Goal: Use online tool/utility: Use online tool/utility

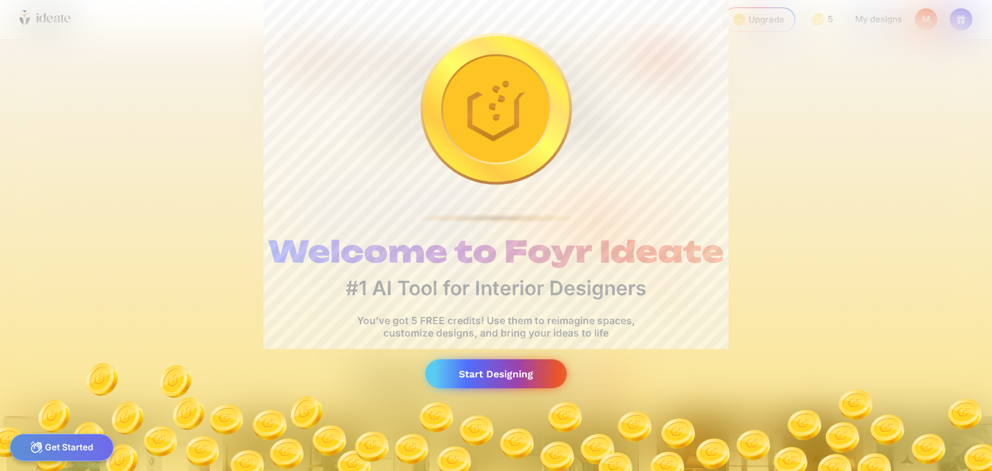
click at [520, 378] on div "Start Designing" at bounding box center [496, 373] width 142 height 29
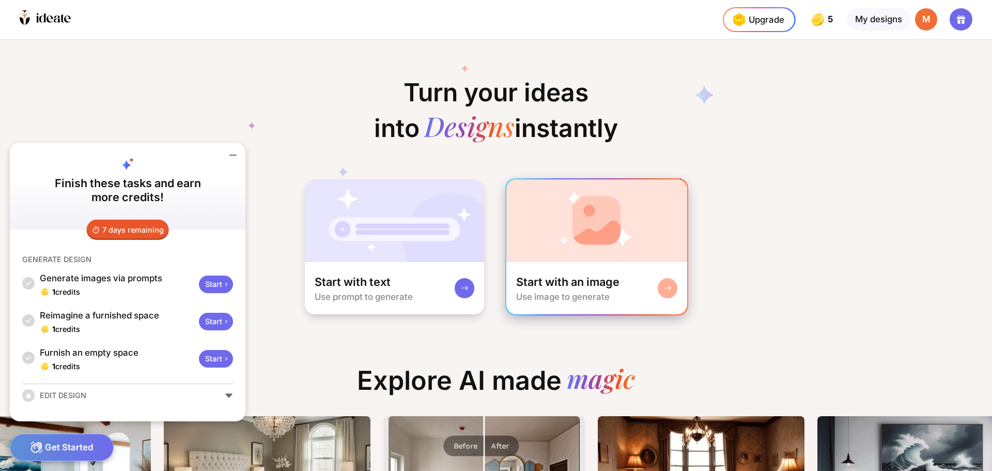
click at [570, 246] on img at bounding box center [597, 220] width 181 height 83
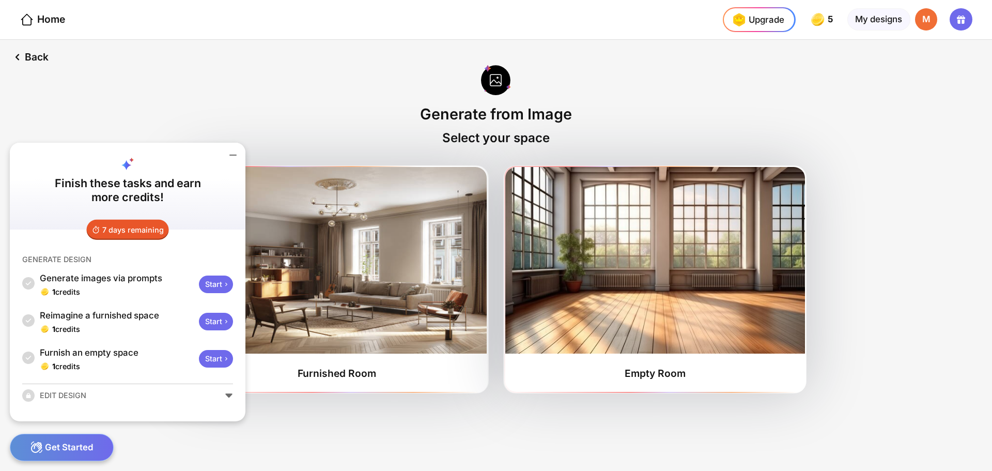
click at [231, 151] on icon at bounding box center [233, 155] width 12 height 12
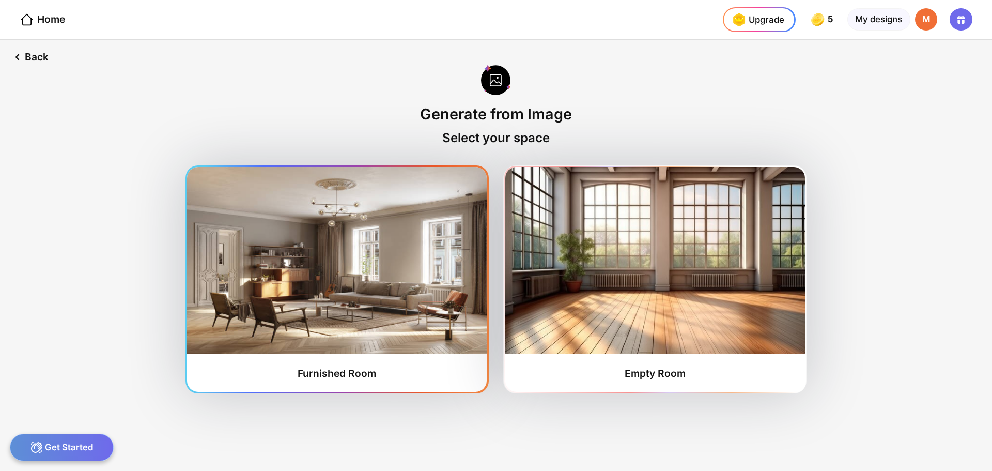
click at [419, 305] on img at bounding box center [337, 260] width 300 height 187
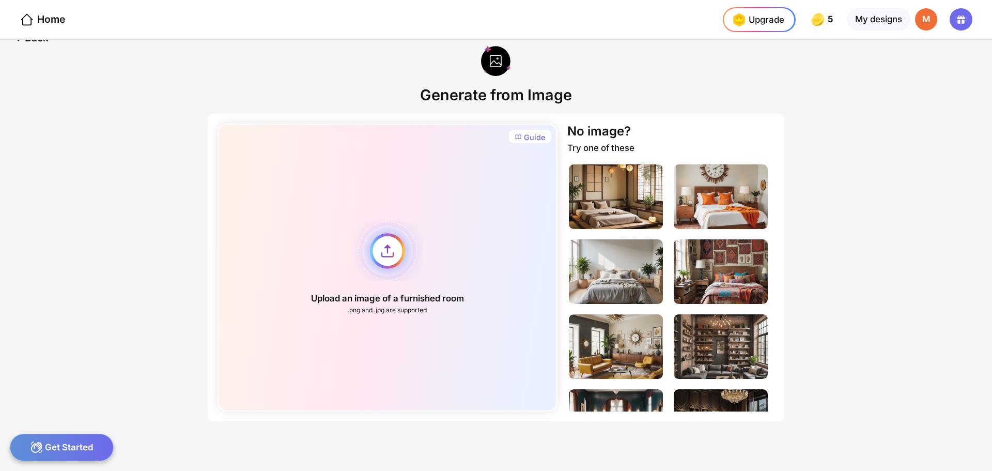
click at [374, 347] on div "Upload an image of a furnished room .png and .jpg are supported" at bounding box center [388, 268] width 340 height 288
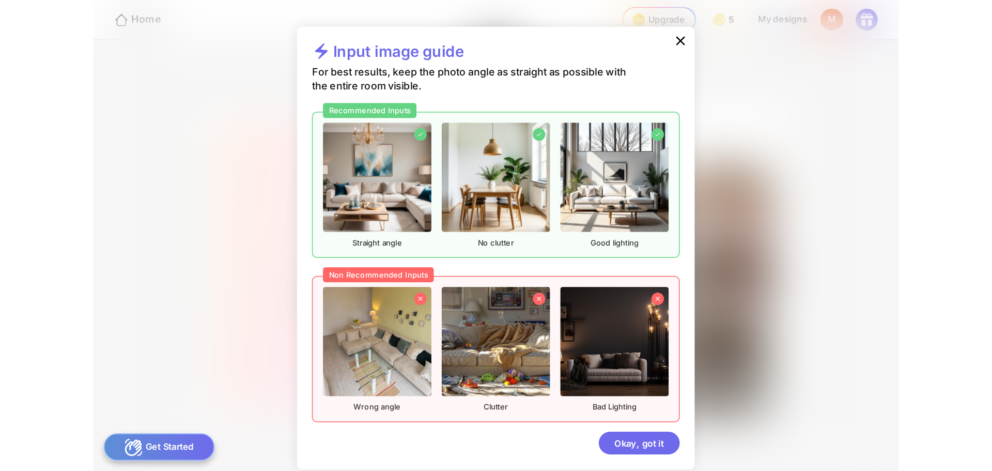
scroll to position [17, 0]
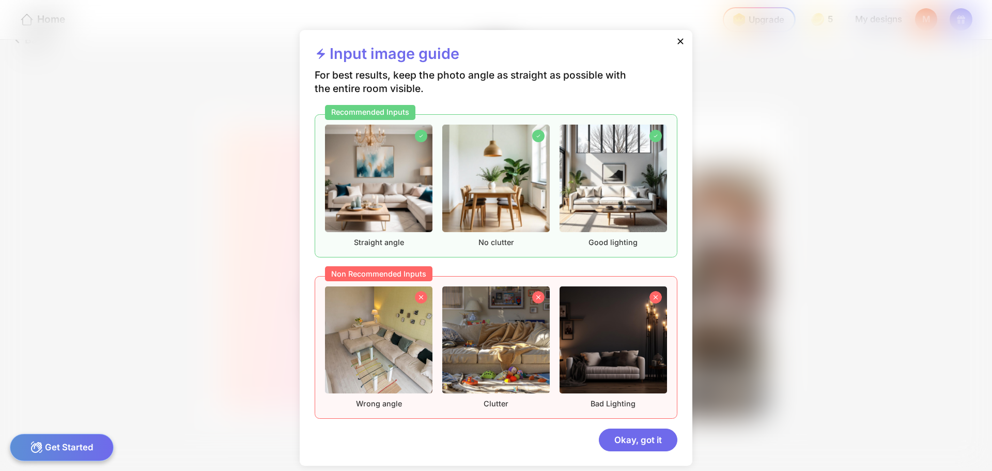
click at [679, 44] on icon at bounding box center [681, 41] width 10 height 10
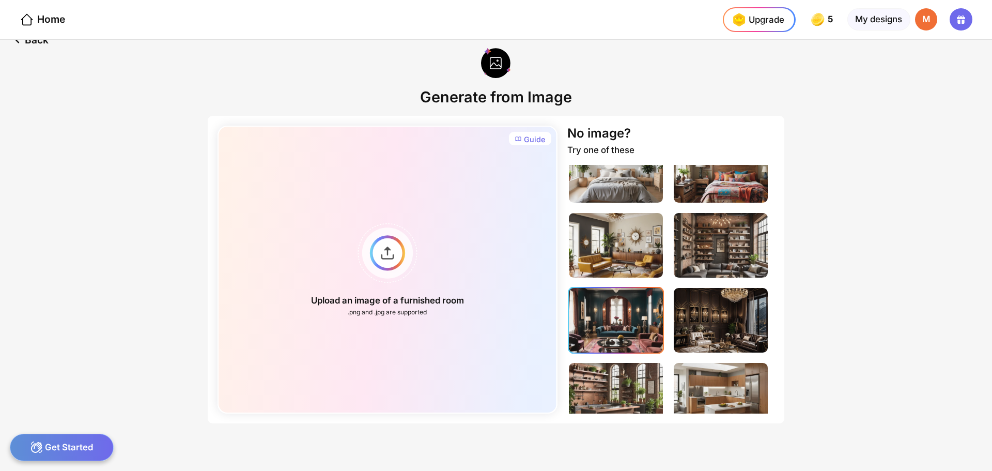
scroll to position [155, 0]
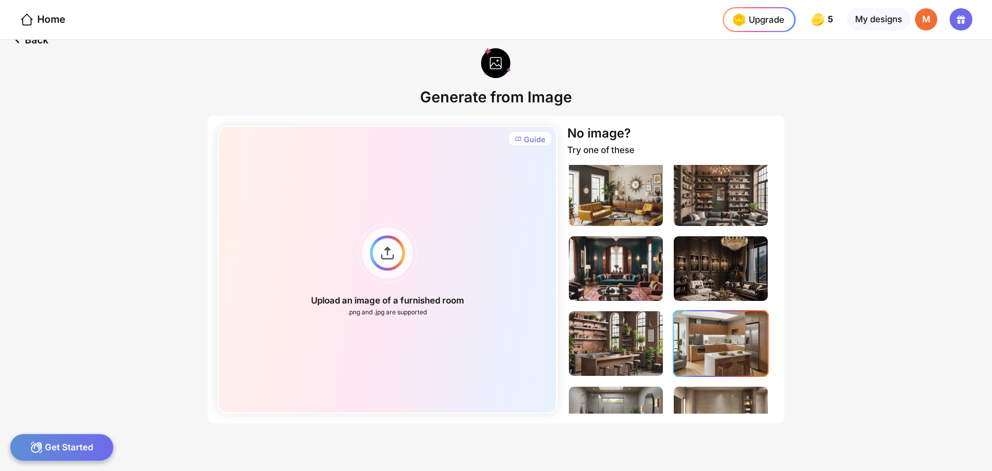
click at [735, 352] on img at bounding box center [721, 343] width 94 height 65
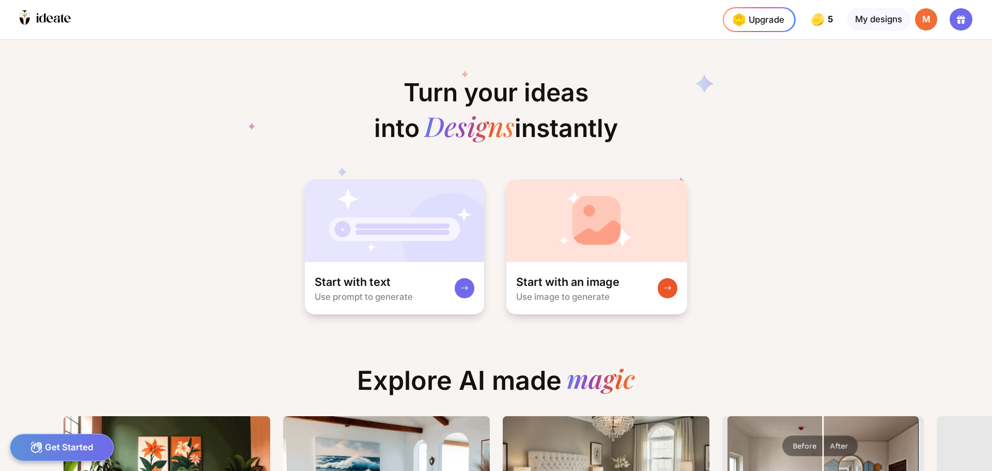
scroll to position [0, 5]
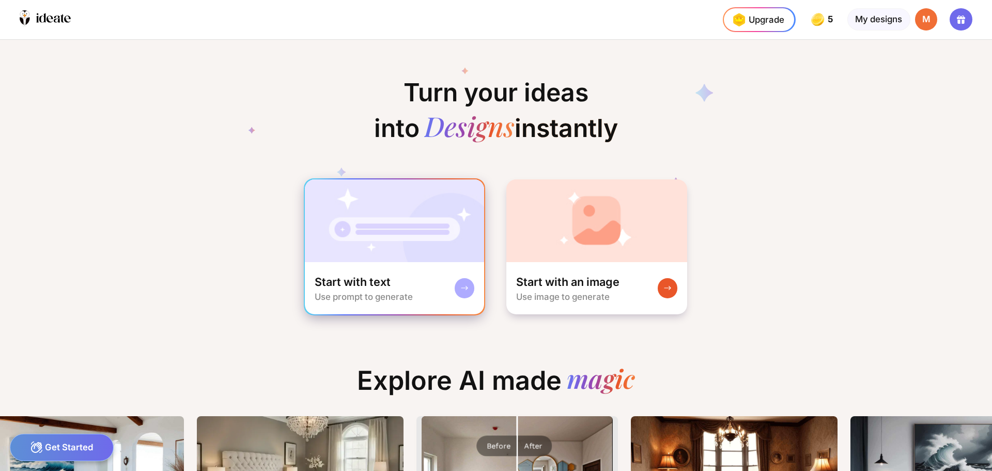
click at [464, 287] on rect at bounding box center [465, 288] width 8 height 8
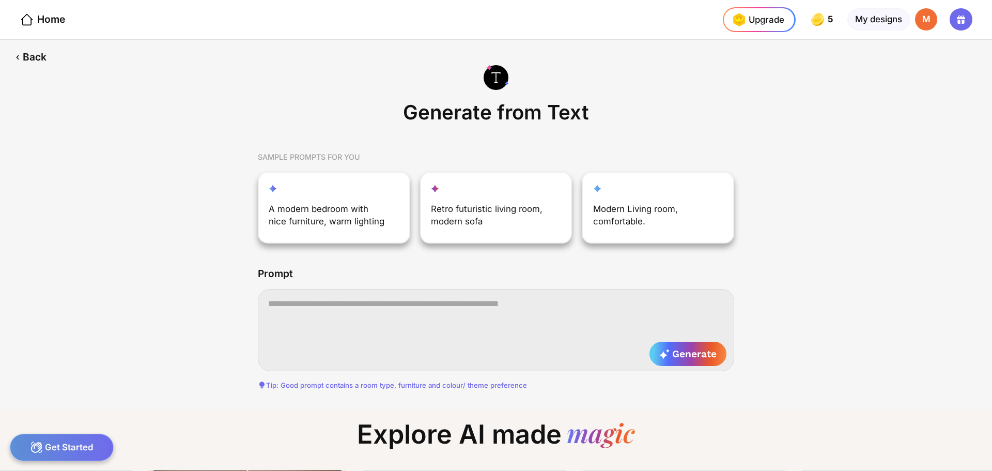
click at [402, 301] on textarea at bounding box center [496, 330] width 477 height 82
paste textarea "**********"
type textarea "**********"
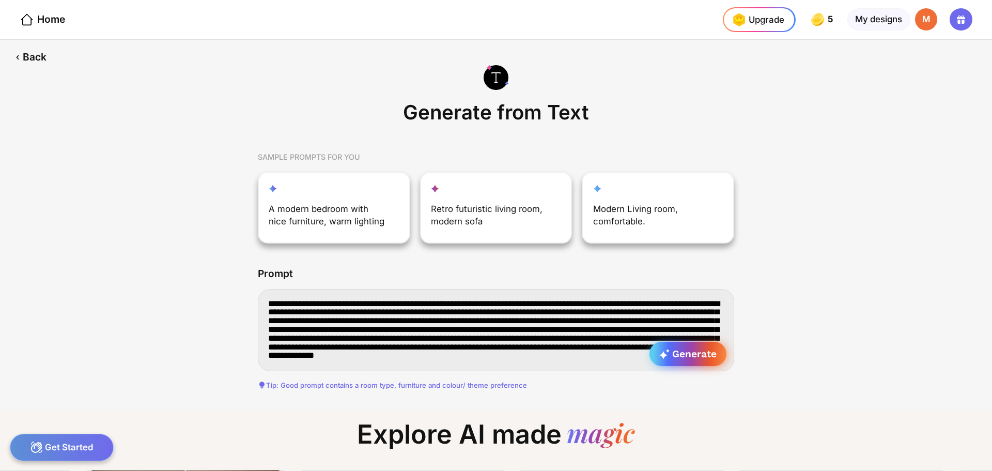
type textarea "**********"
click at [669, 354] on icon at bounding box center [665, 354] width 10 height 10
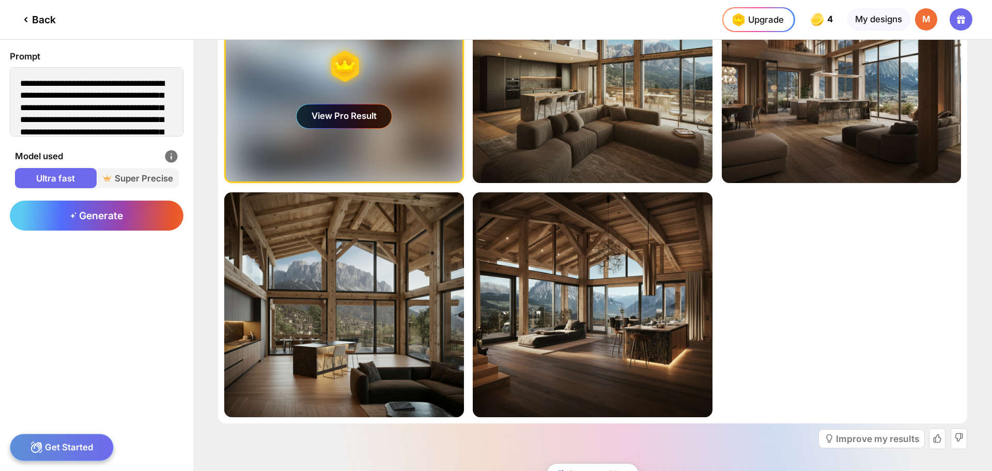
scroll to position [103, 0]
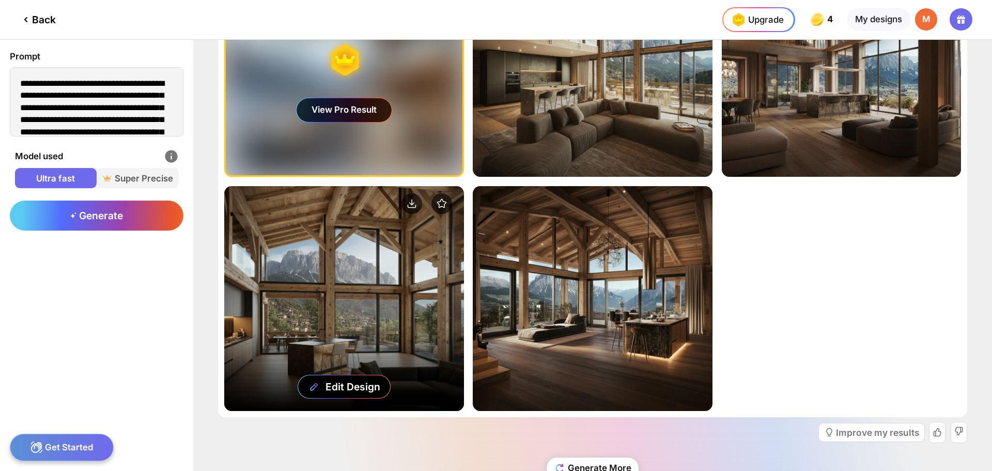
click at [316, 231] on div "Edit Design" at bounding box center [343, 298] width 239 height 224
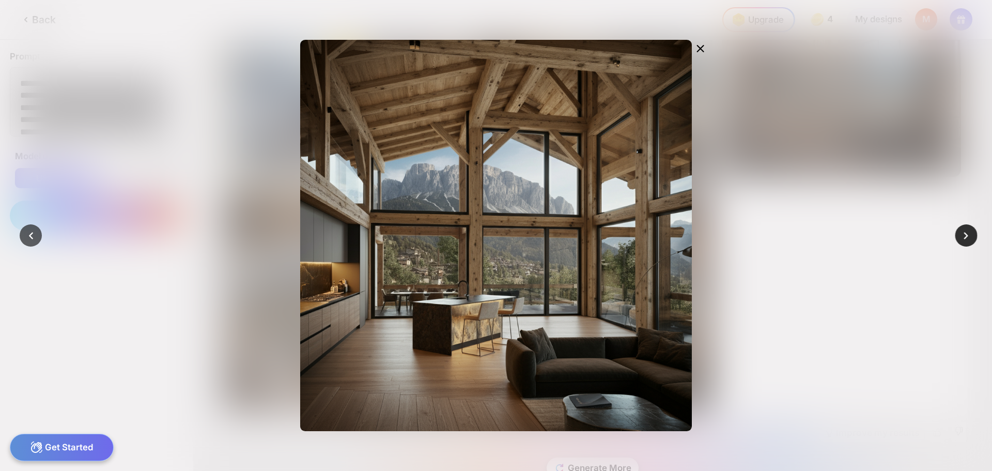
click at [964, 235] on icon at bounding box center [966, 235] width 14 height 14
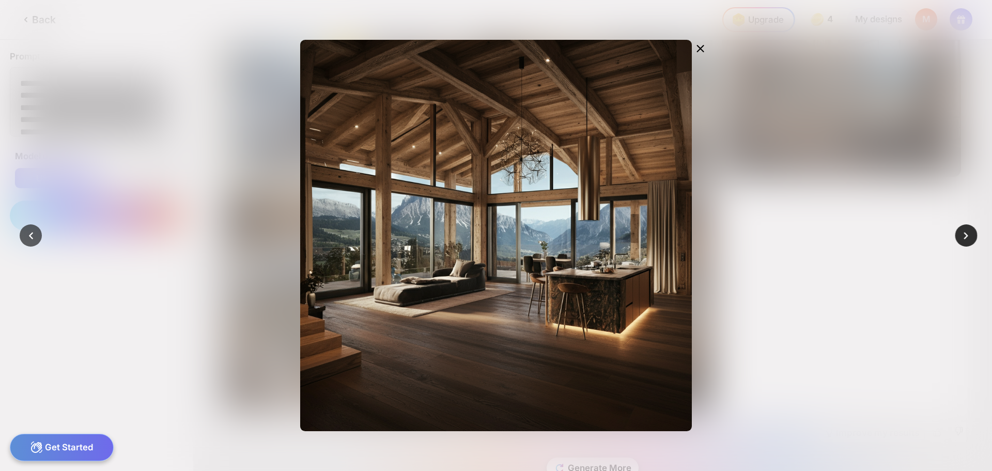
click at [964, 235] on icon at bounding box center [966, 235] width 14 height 14
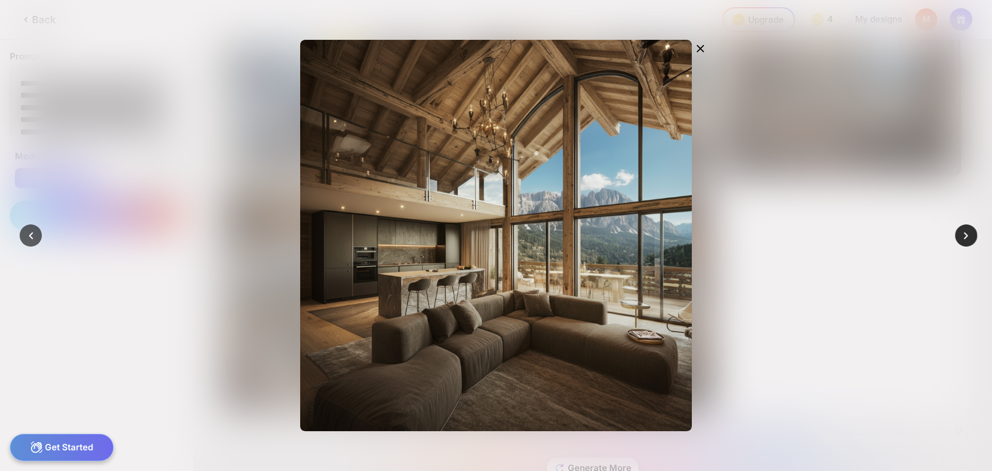
click at [964, 235] on icon at bounding box center [966, 235] width 14 height 14
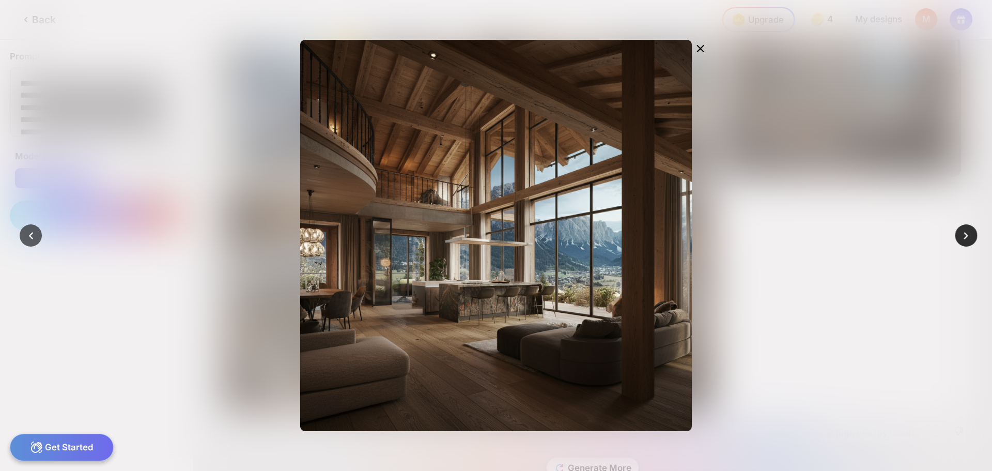
click at [958, 235] on div at bounding box center [967, 235] width 22 height 22
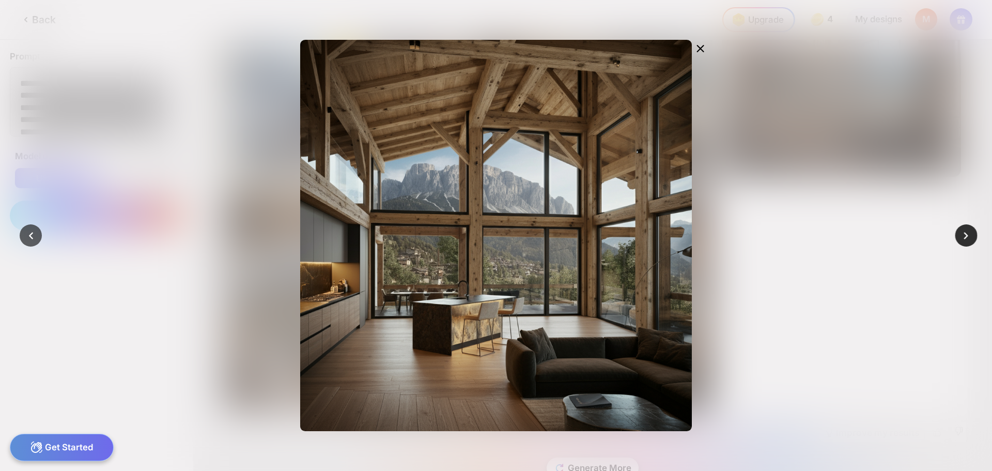
click at [958, 235] on div at bounding box center [967, 235] width 22 height 22
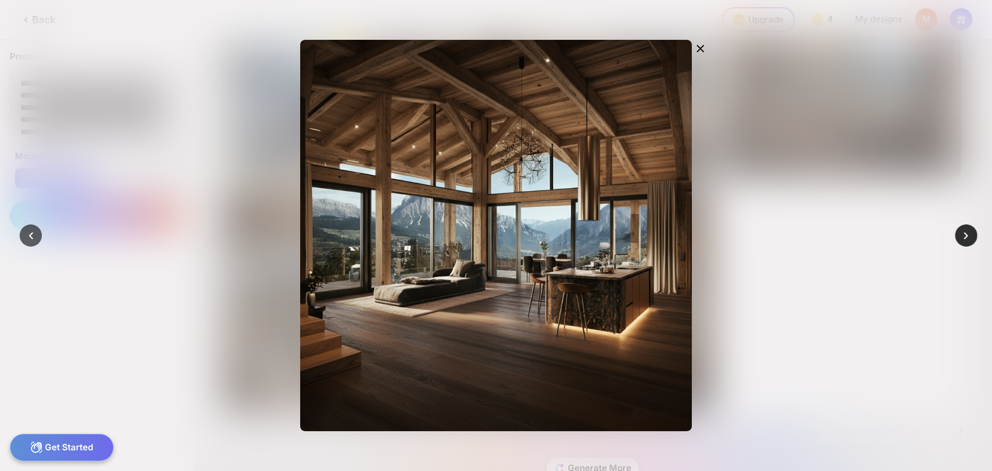
click at [958, 235] on div at bounding box center [967, 235] width 22 height 22
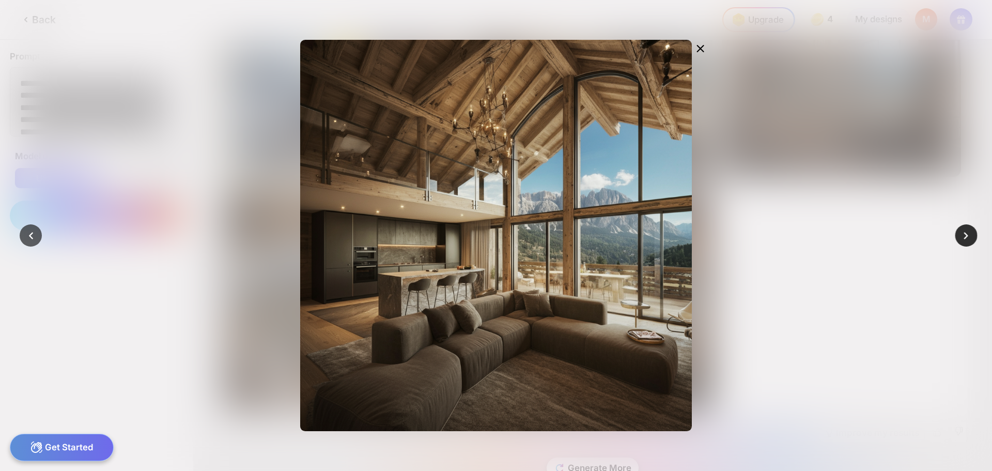
click at [958, 236] on div at bounding box center [967, 235] width 22 height 22
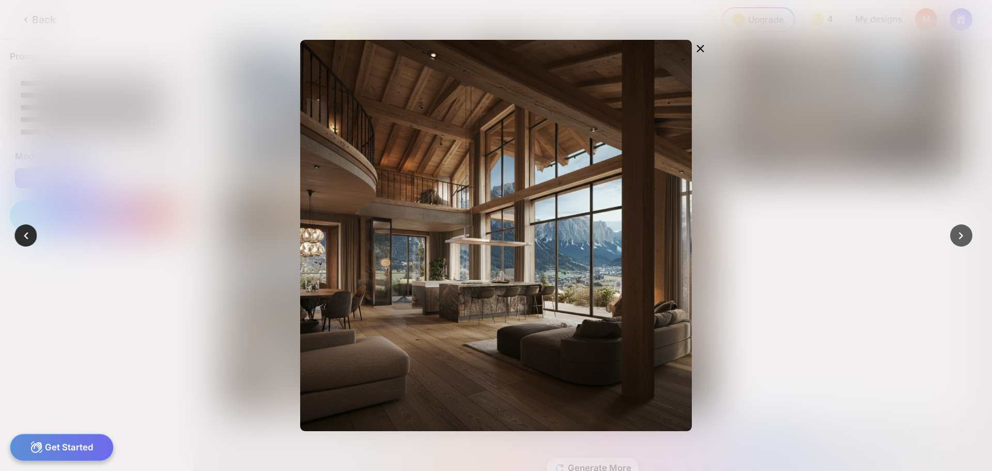
click at [27, 239] on icon at bounding box center [26, 235] width 14 height 14
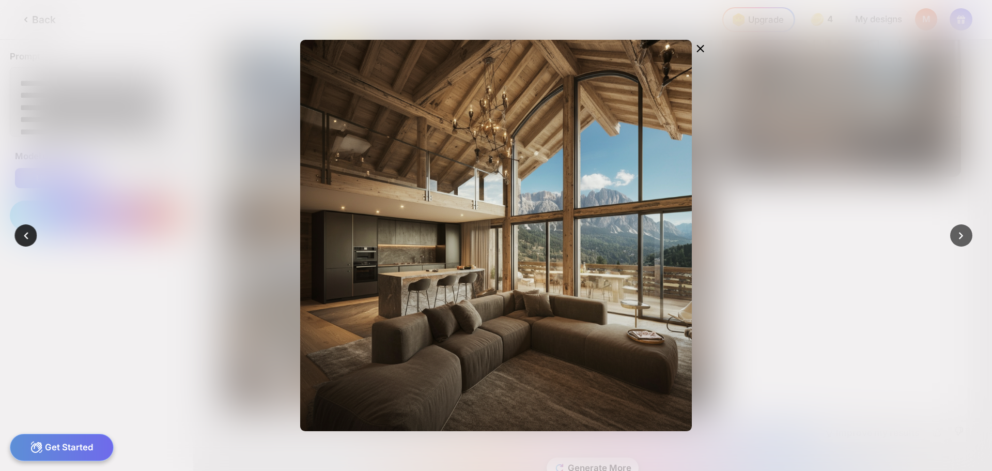
click at [27, 239] on icon at bounding box center [26, 235] width 14 height 14
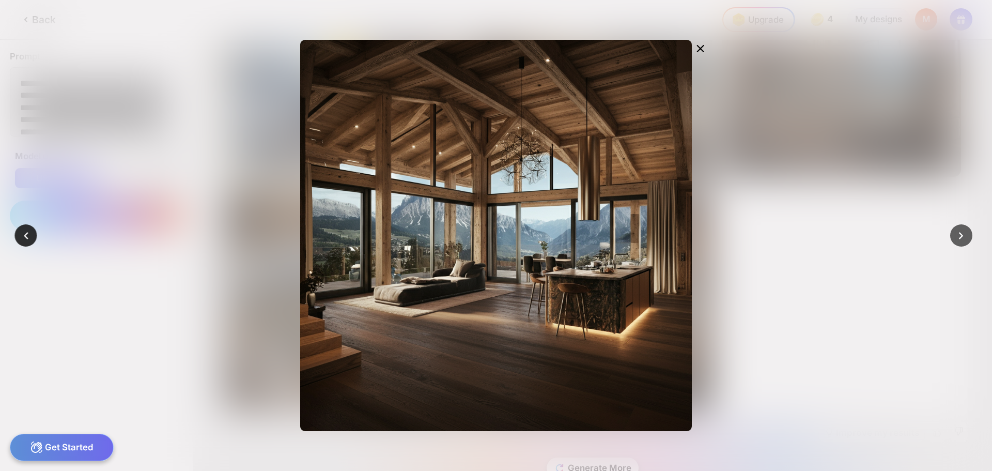
click at [28, 238] on icon at bounding box center [26, 235] width 14 height 14
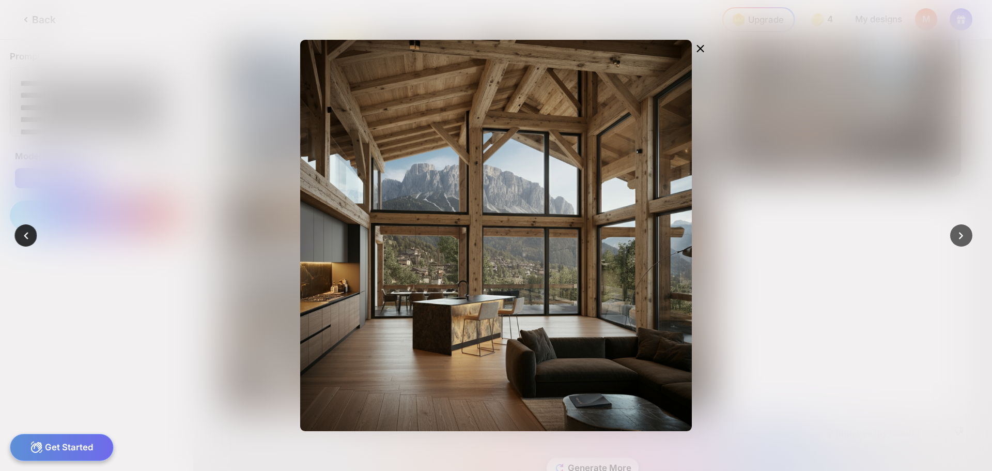
click at [28, 238] on icon at bounding box center [26, 235] width 14 height 14
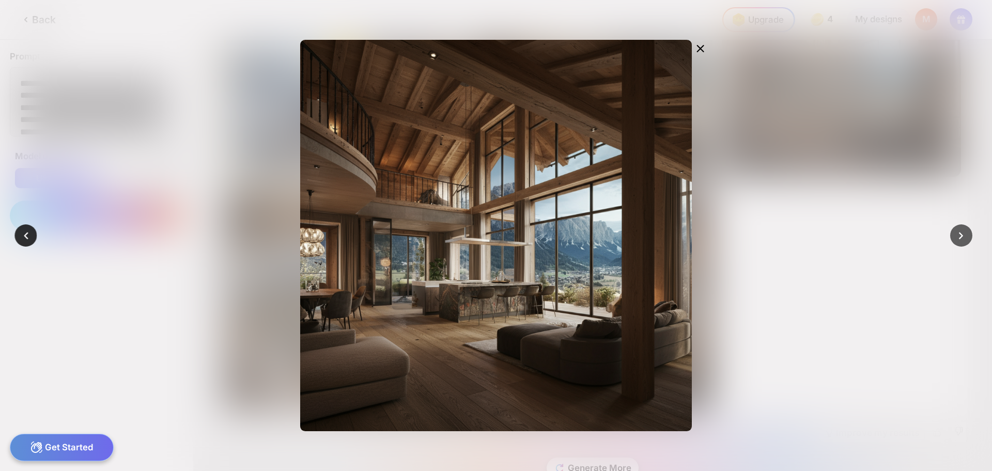
click at [28, 238] on icon at bounding box center [26, 235] width 14 height 14
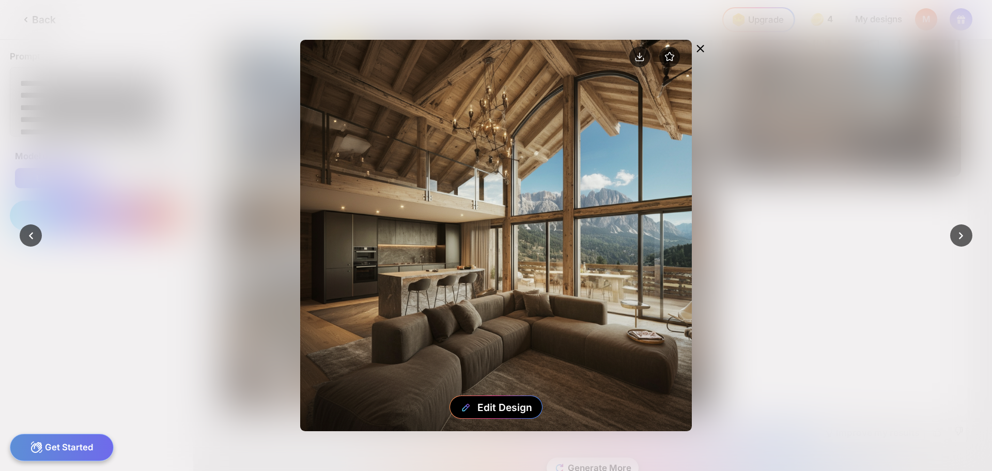
click at [702, 47] on icon at bounding box center [701, 48] width 6 height 6
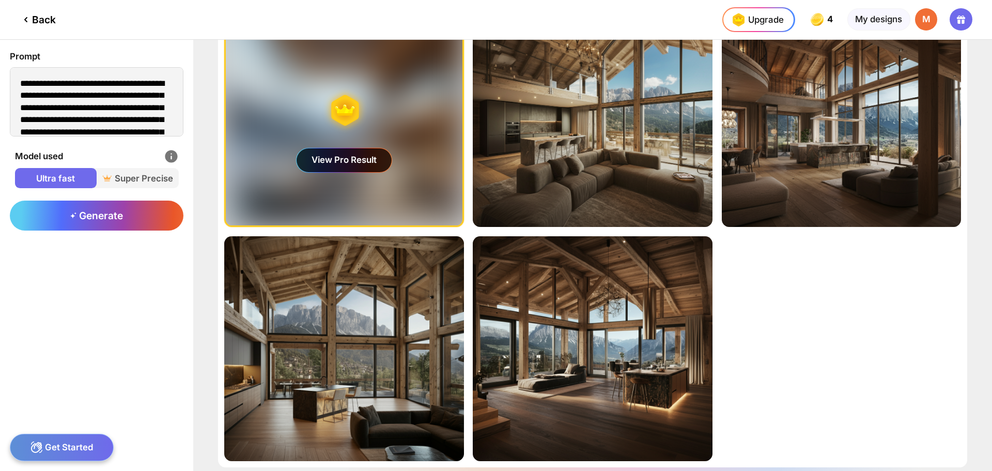
scroll to position [0, 0]
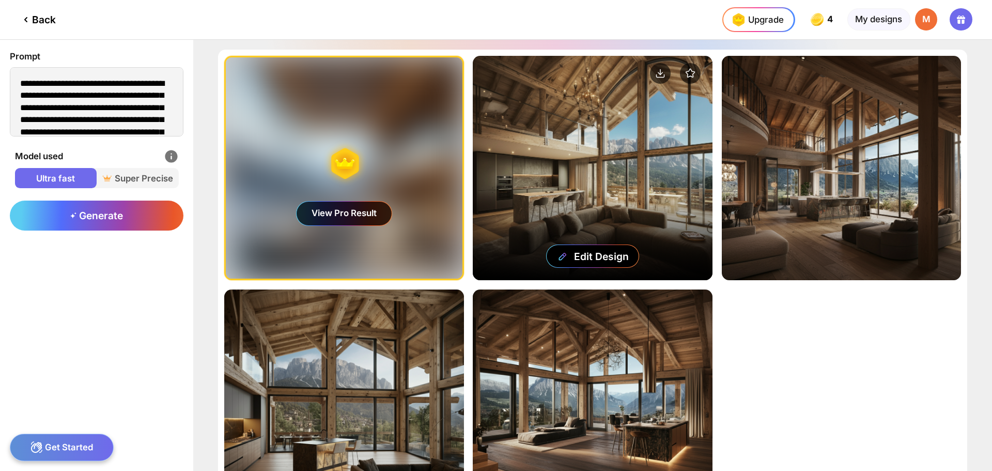
click at [597, 162] on div "Edit Design" at bounding box center [592, 168] width 239 height 224
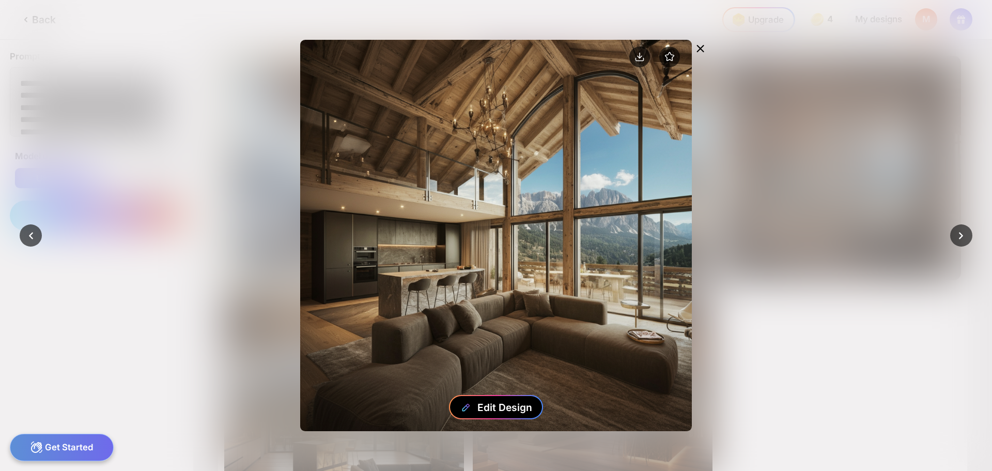
click at [524, 402] on div "Edit Design" at bounding box center [505, 407] width 55 height 12
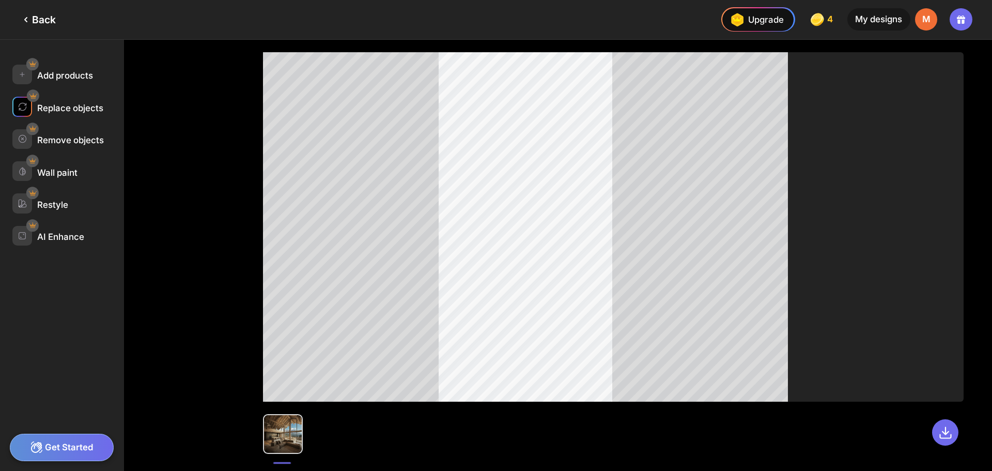
click at [85, 109] on div "Replace objects" at bounding box center [70, 108] width 66 height 10
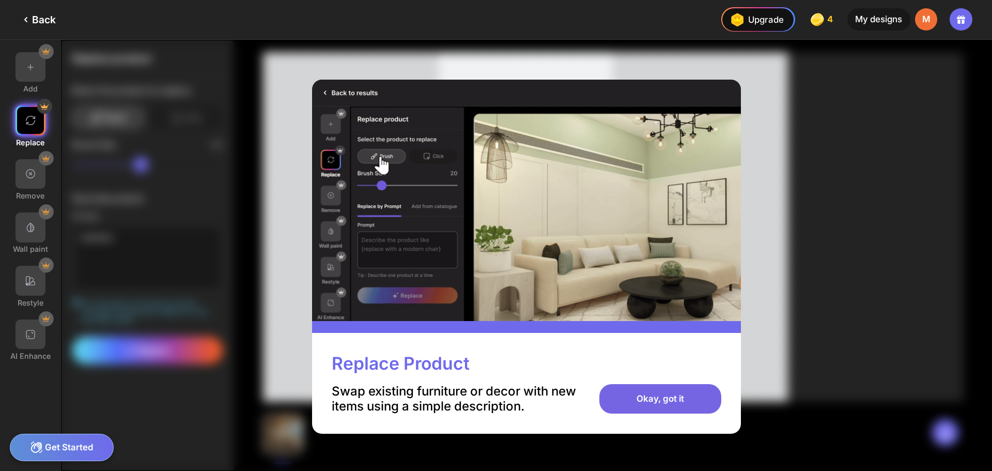
click at [651, 397] on div "Okay, got it" at bounding box center [660, 399] width 121 height 30
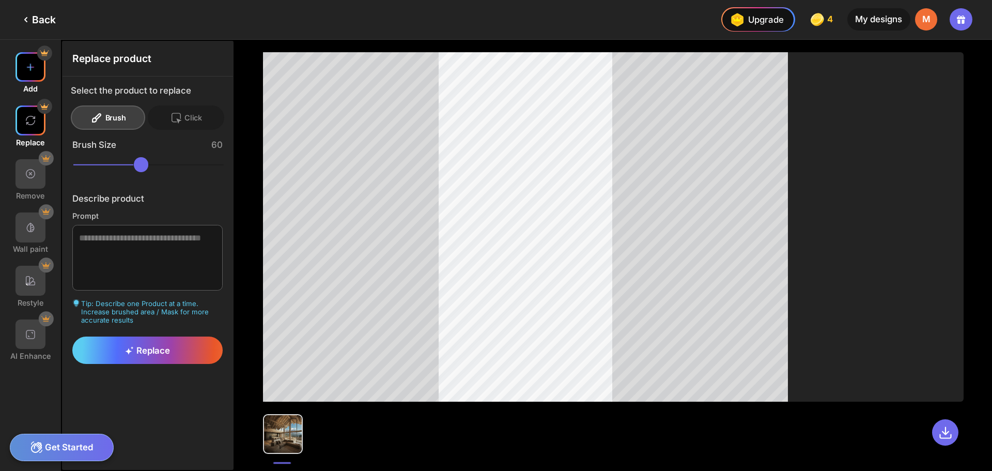
click at [20, 71] on div at bounding box center [31, 67] width 30 height 30
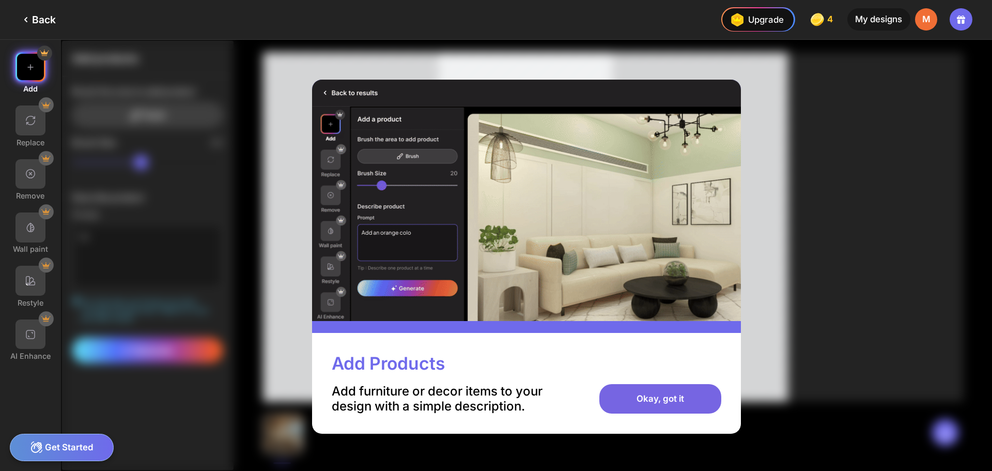
click at [688, 397] on div "Okay, got it" at bounding box center [660, 399] width 121 height 30
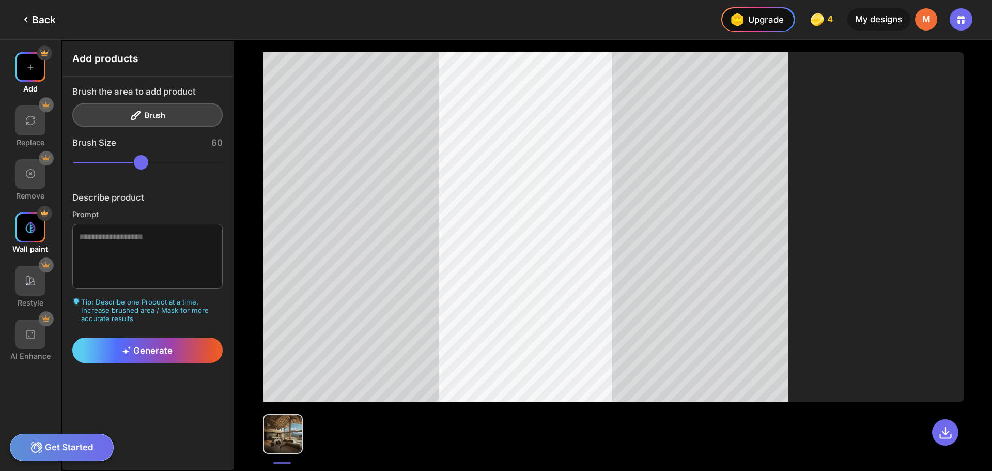
click at [29, 235] on div at bounding box center [31, 227] width 30 height 30
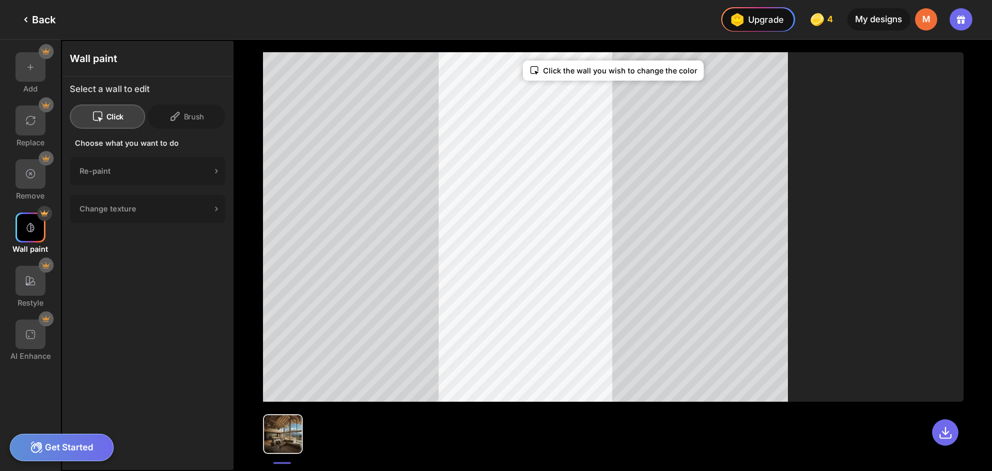
drag, startPoint x: 837, startPoint y: 265, endPoint x: 828, endPoint y: 271, distance: 11.2
click at [22, 294] on div at bounding box center [31, 281] width 30 height 30
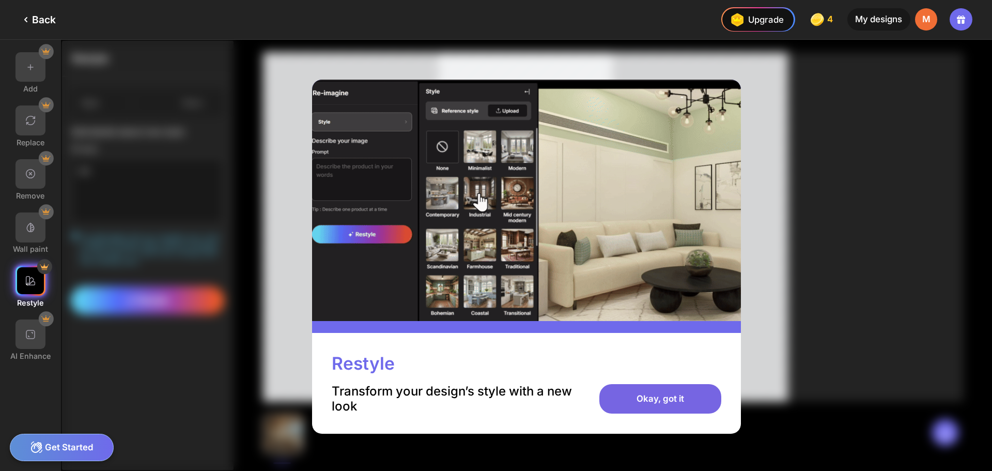
click at [701, 401] on div "Okay, got it" at bounding box center [660, 399] width 121 height 30
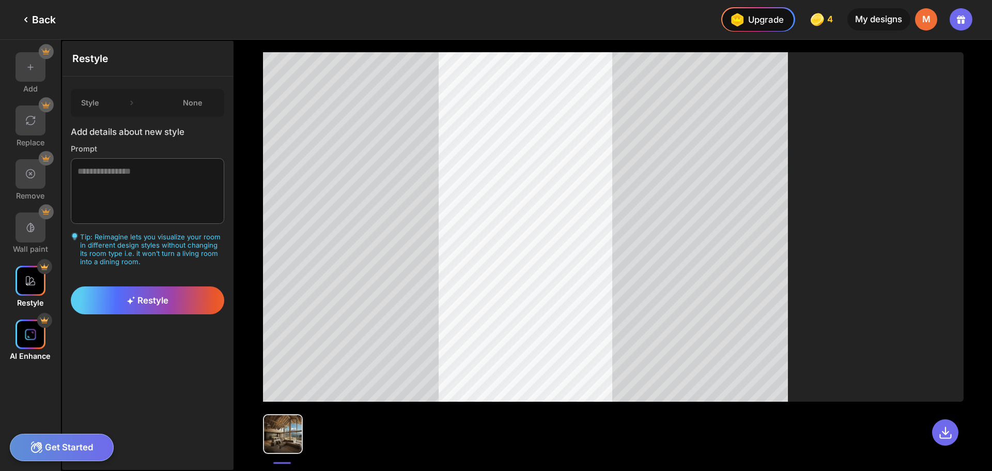
click at [19, 337] on div at bounding box center [31, 334] width 30 height 30
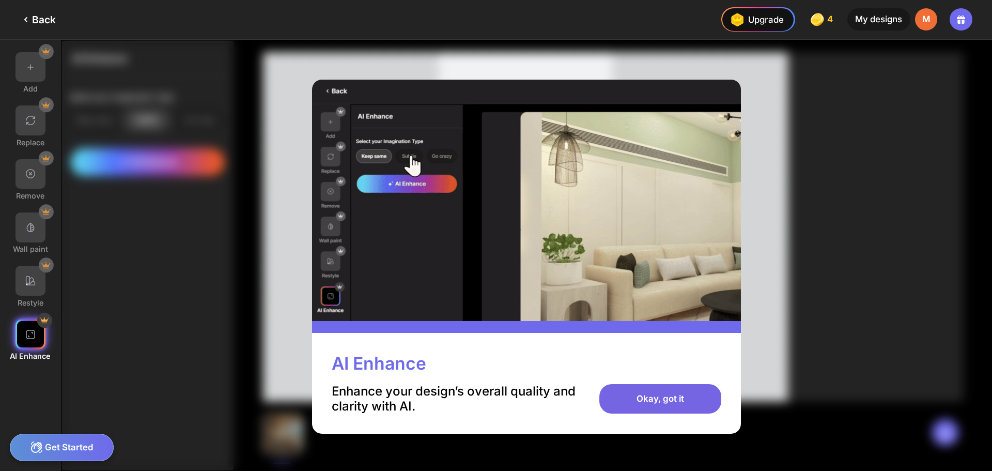
click at [668, 408] on div "Okay, got it" at bounding box center [660, 399] width 121 height 30
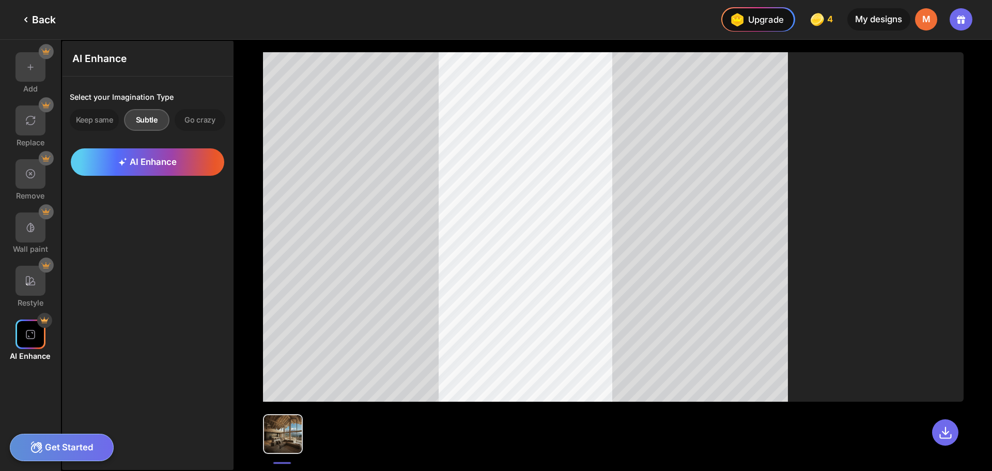
click at [148, 117] on div "Subtle" at bounding box center [147, 120] width 46 height 22
click at [52, 14] on div "Back" at bounding box center [38, 19] width 36 height 12
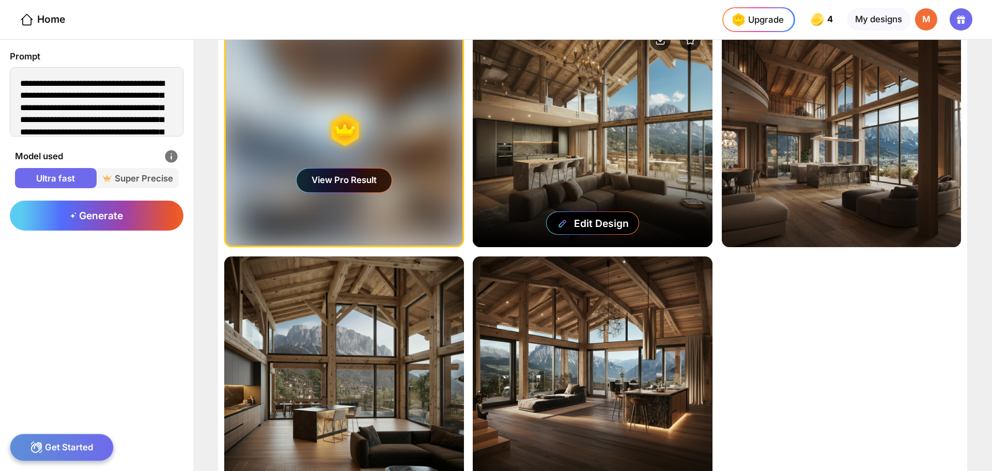
scroll to position [5, 0]
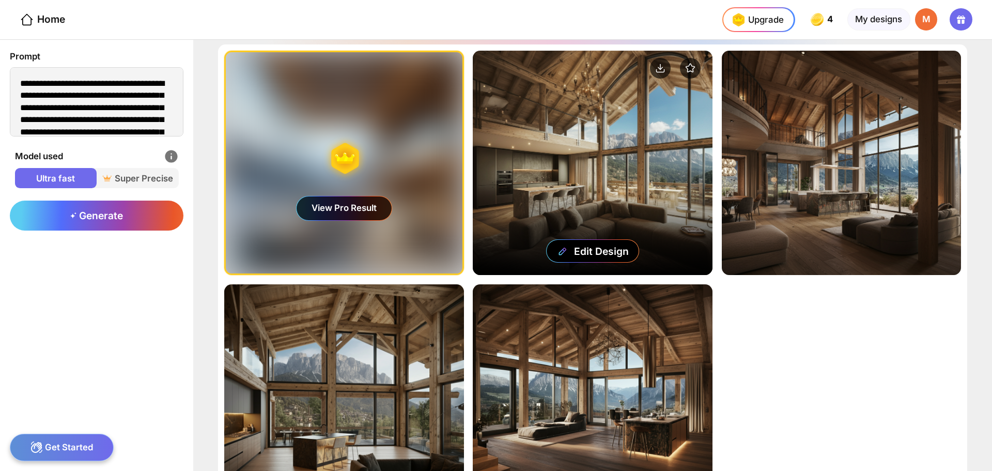
click at [655, 94] on div "Edit Design" at bounding box center [592, 163] width 239 height 224
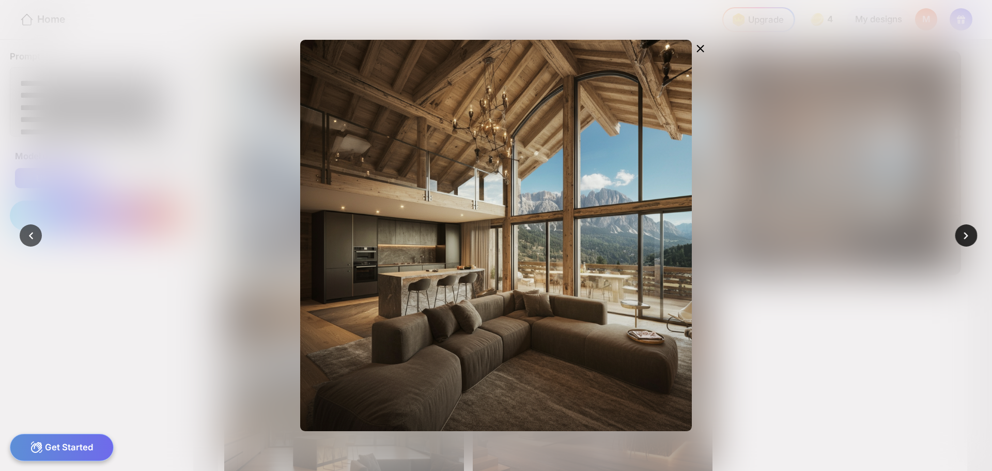
click at [968, 239] on icon at bounding box center [966, 235] width 14 height 14
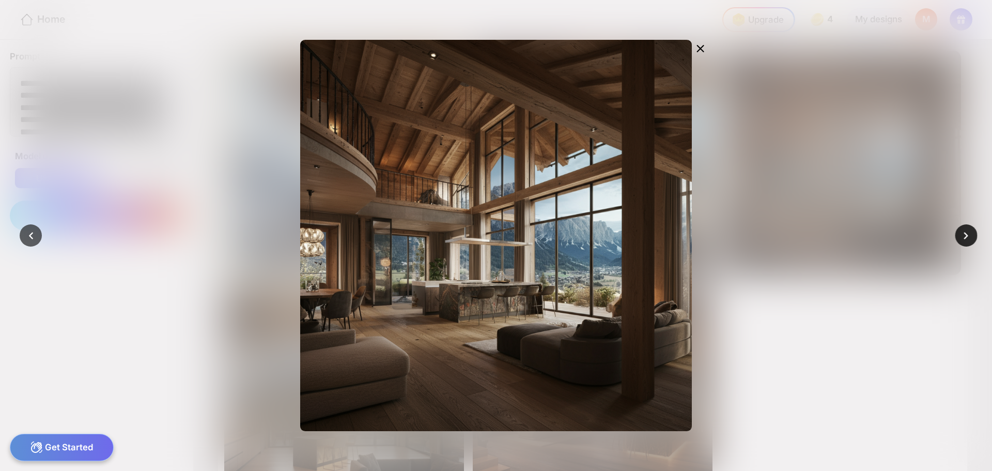
click at [963, 239] on icon at bounding box center [966, 235] width 14 height 14
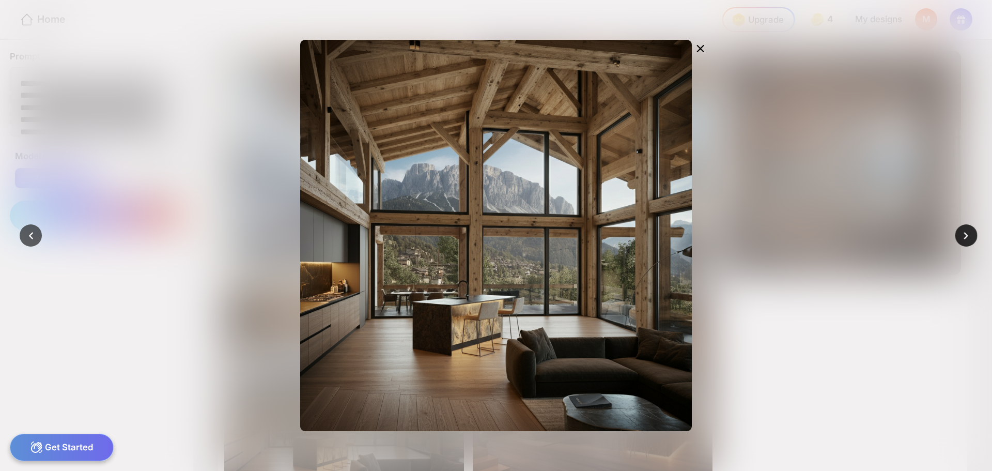
click at [959, 236] on icon at bounding box center [966, 235] width 14 height 14
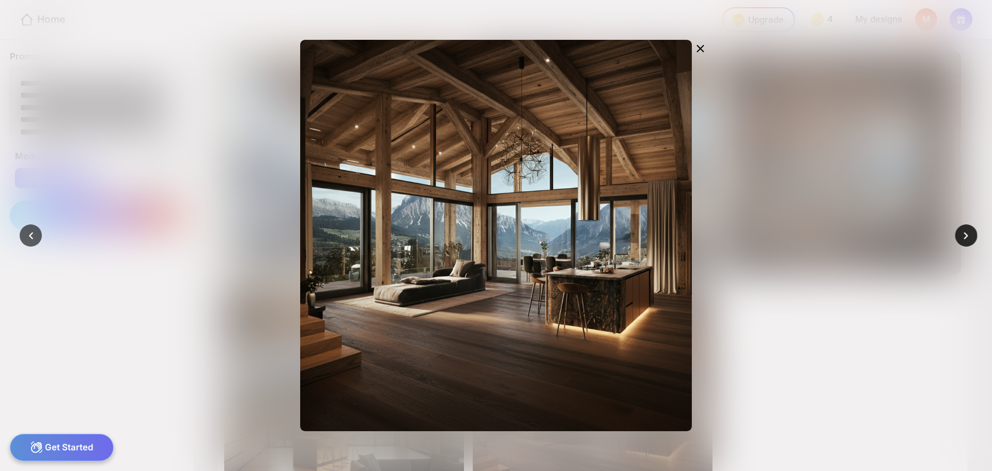
click at [960, 230] on icon at bounding box center [966, 235] width 14 height 14
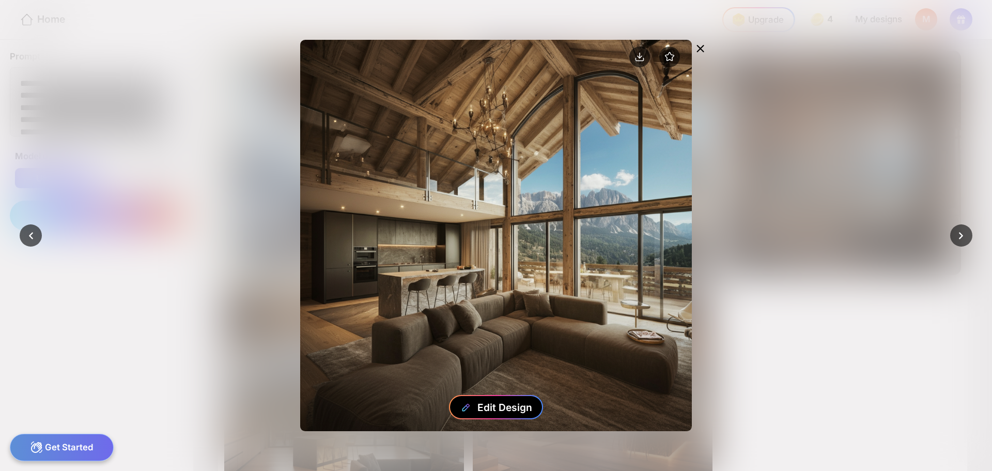
click at [513, 405] on div "Edit Design" at bounding box center [505, 407] width 55 height 12
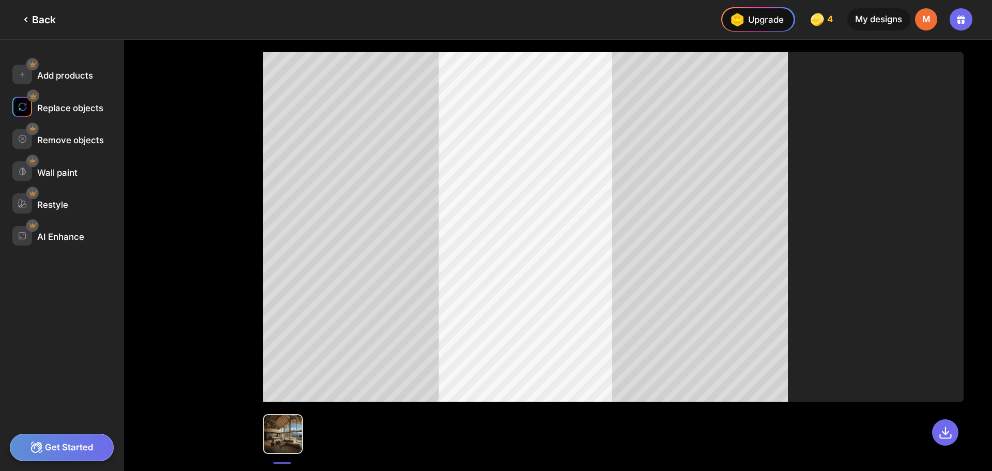
click at [27, 109] on div at bounding box center [22, 107] width 20 height 20
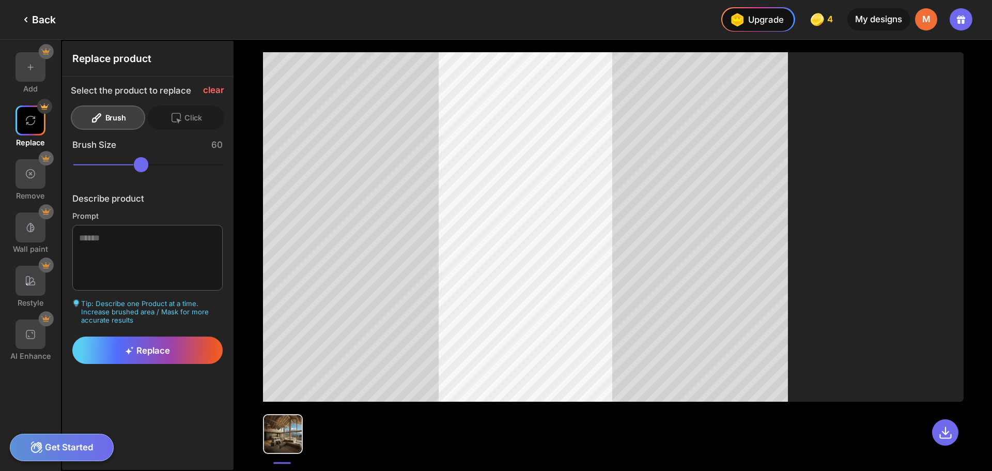
click at [34, 20] on div "Back" at bounding box center [38, 19] width 36 height 12
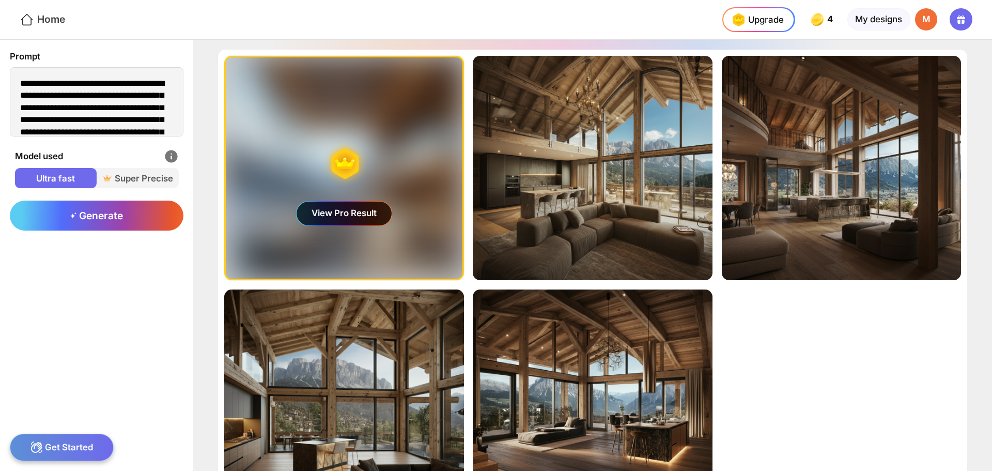
click at [55, 20] on div "Home" at bounding box center [42, 19] width 45 height 15
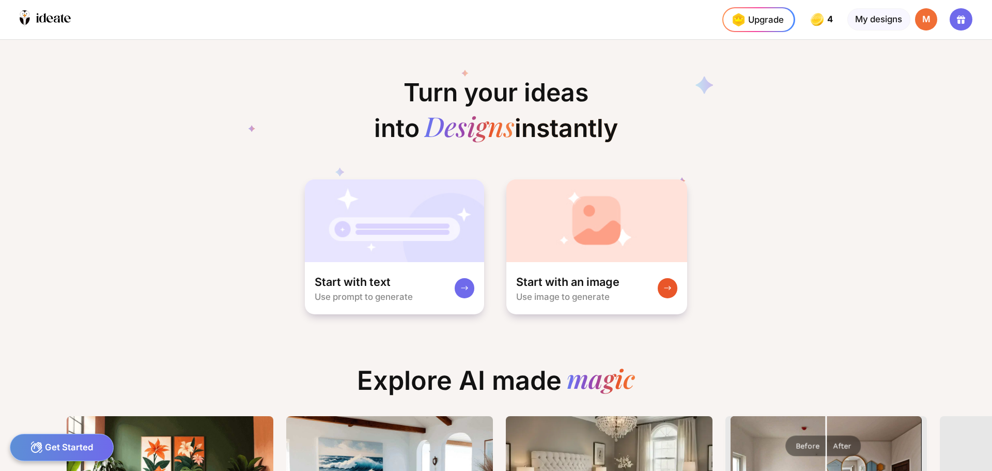
scroll to position [0, 6]
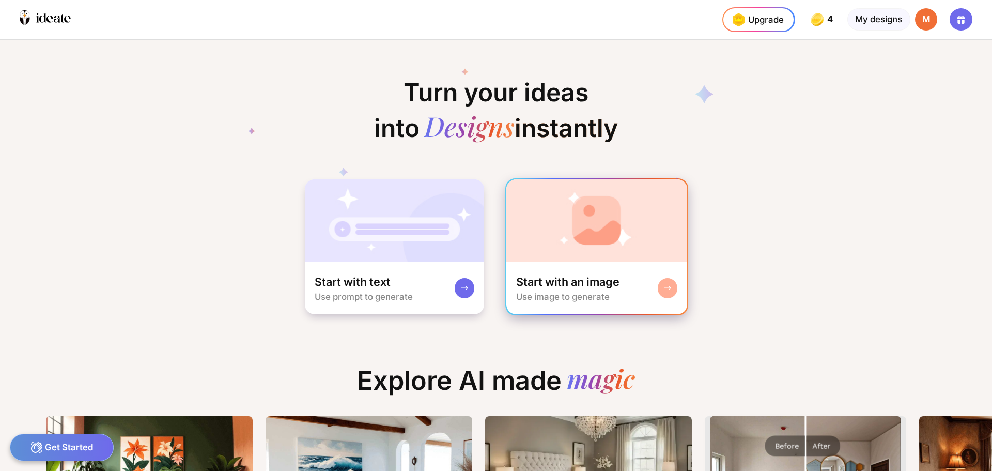
click at [599, 222] on img at bounding box center [597, 220] width 181 height 83
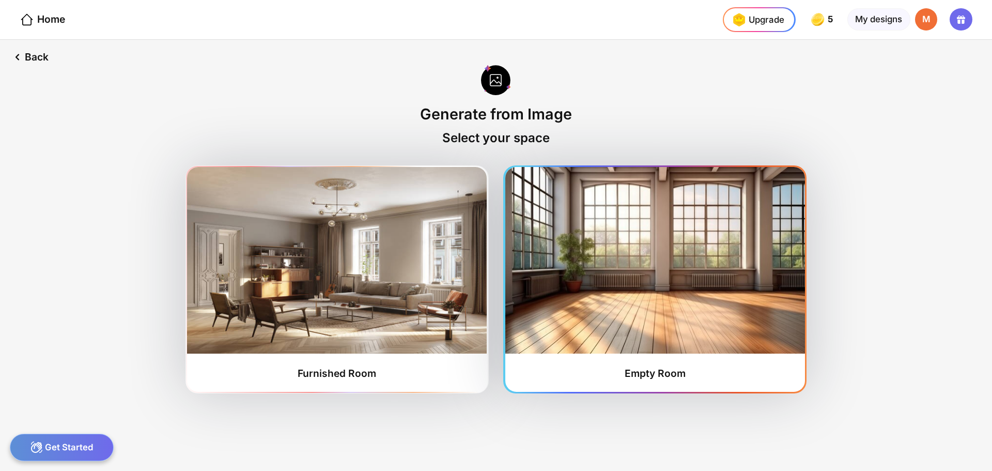
click at [717, 272] on img at bounding box center [656, 260] width 300 height 187
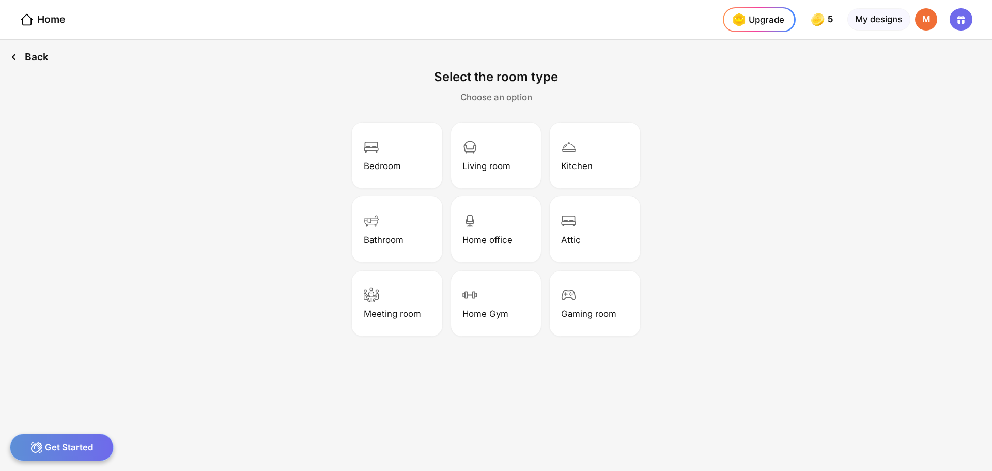
click at [18, 58] on icon at bounding box center [13, 57] width 15 height 15
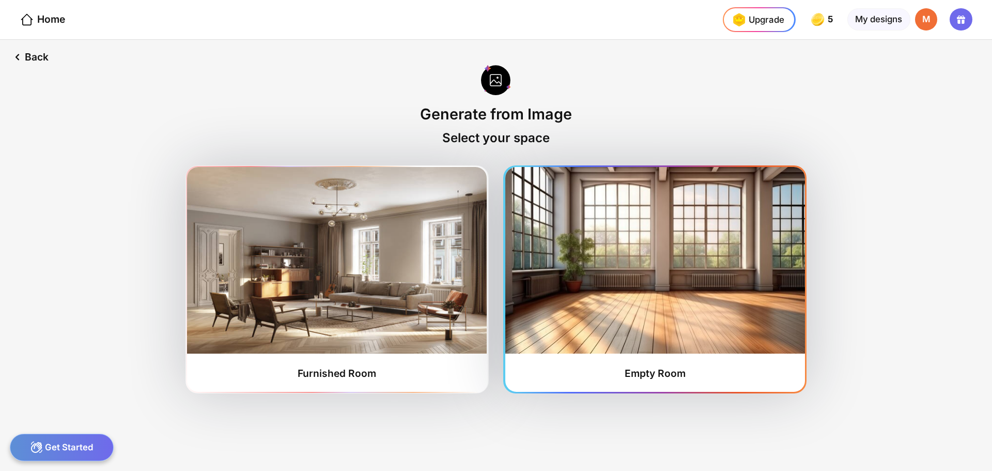
click at [628, 283] on img at bounding box center [656, 260] width 300 height 187
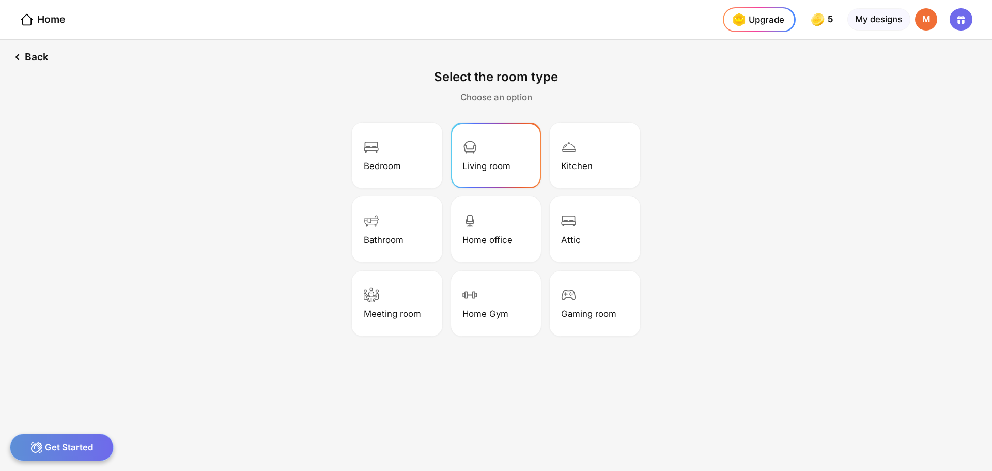
click at [499, 157] on div "Living room" at bounding box center [496, 156] width 87 height 62
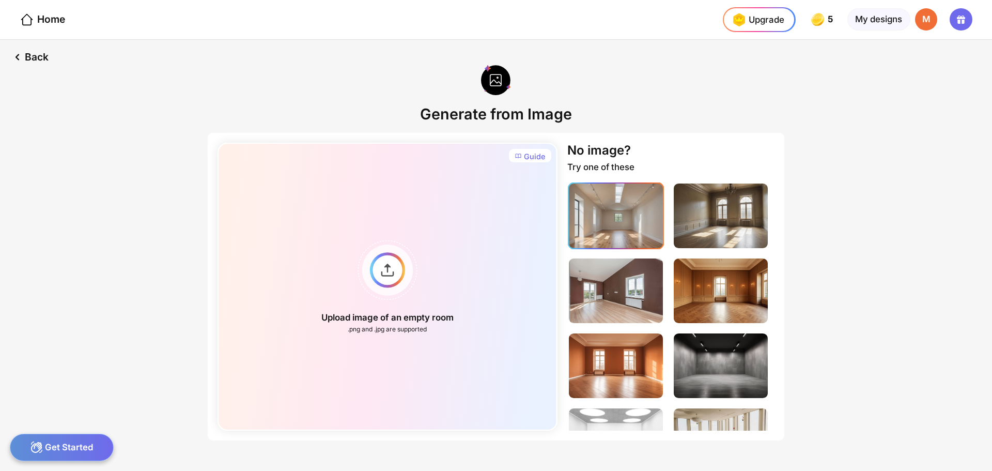
click at [628, 211] on img at bounding box center [616, 216] width 94 height 65
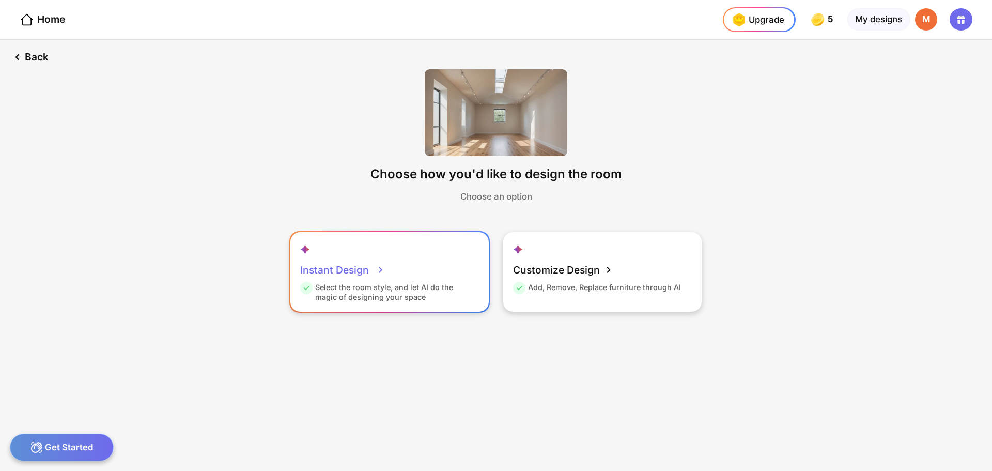
click at [399, 276] on div "Instant Design Select the room style, and let AI do the magic of designing your…" at bounding box center [390, 272] width 198 height 80
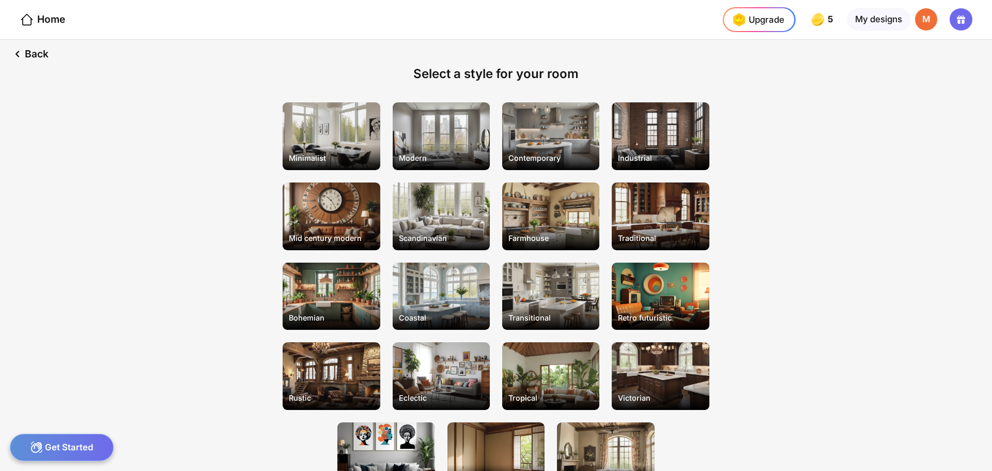
scroll to position [52, 0]
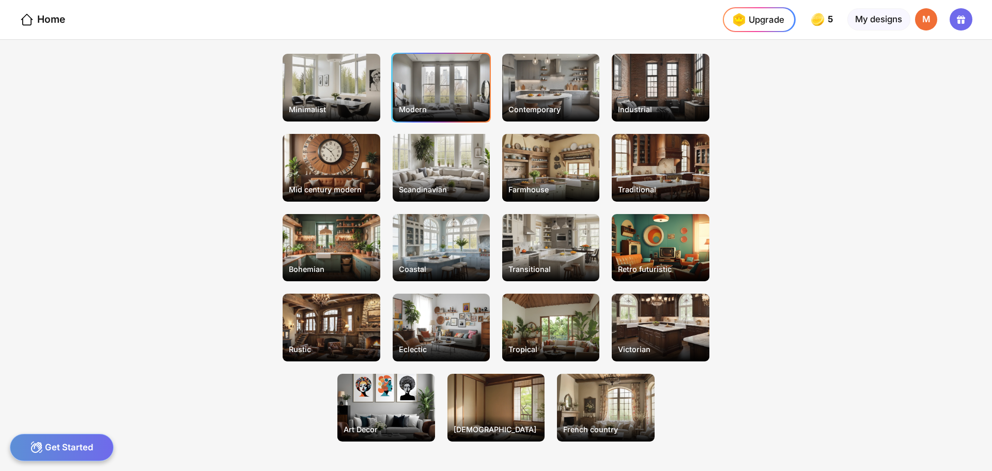
click at [453, 91] on div "Modern" at bounding box center [441, 88] width 97 height 68
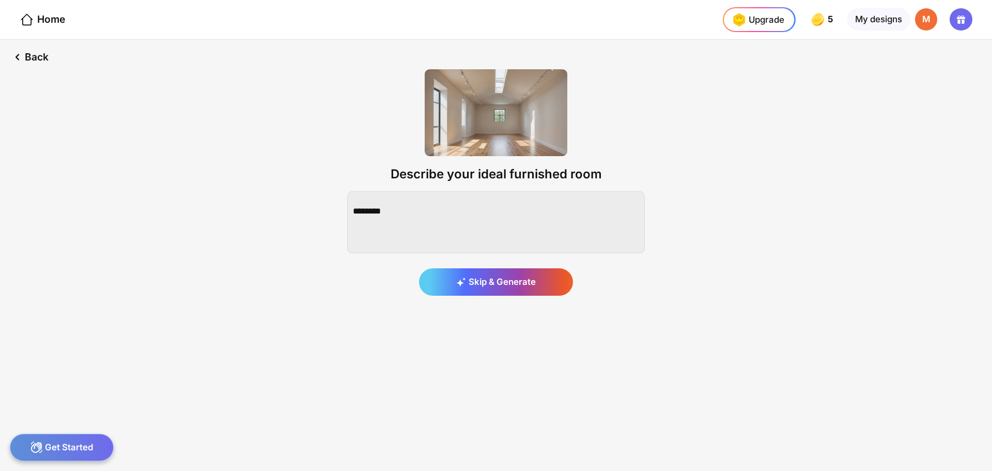
scroll to position [0, 0]
click at [403, 202] on textarea at bounding box center [496, 222] width 298 height 62
paste textarea "**********"
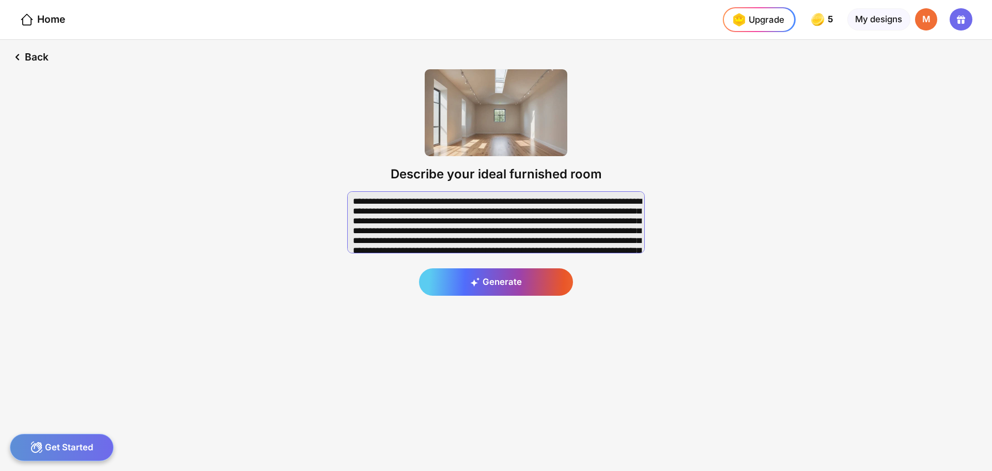
scroll to position [58, 0]
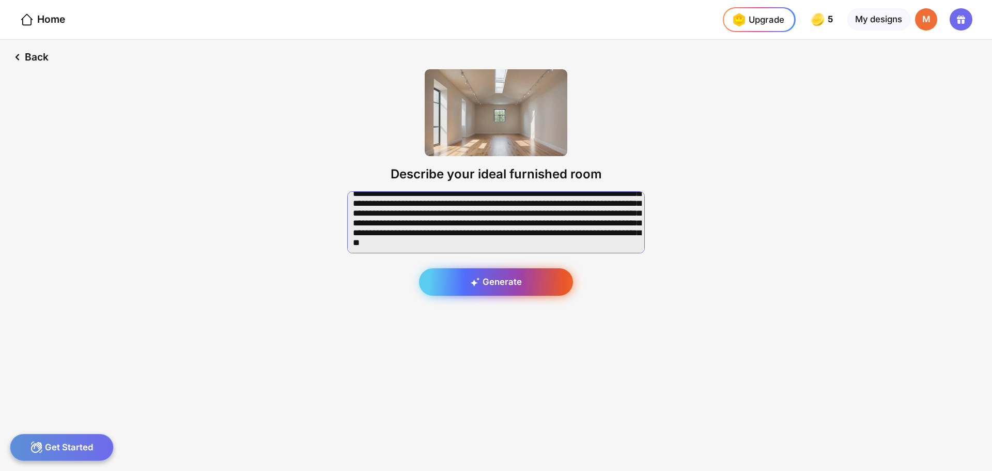
type textarea "**********"
click at [493, 278] on div "Generate" at bounding box center [496, 282] width 154 height 28
